Goal: Task Accomplishment & Management: Manage account settings

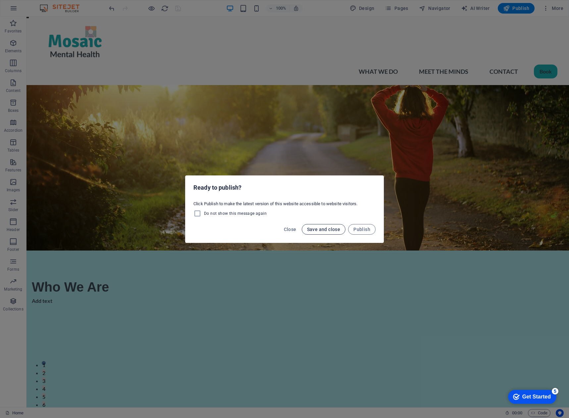
click at [312, 230] on span "Save and close" at bounding box center [323, 229] width 33 height 5
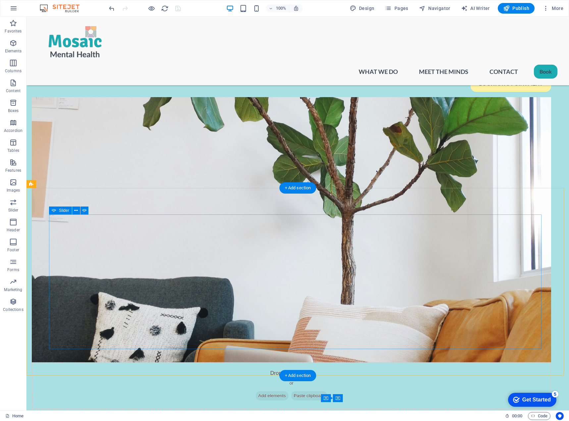
scroll to position [397, 0]
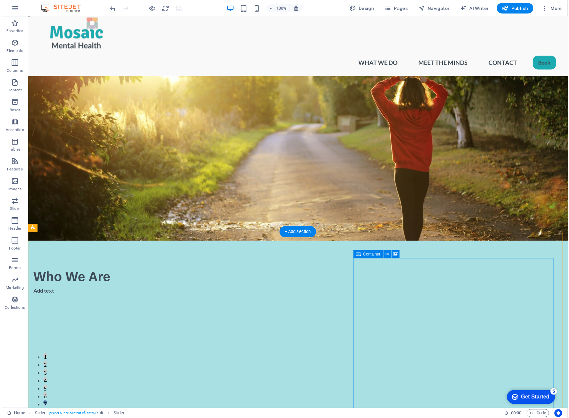
scroll to position [0, 0]
